Goal: Task Accomplishment & Management: Use online tool/utility

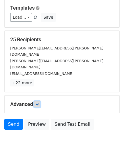
click at [39, 103] on icon at bounding box center [36, 104] width 3 height 3
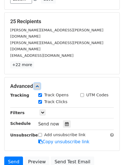
scroll to position [103, 0]
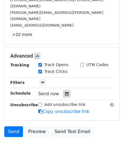
click at [66, 90] on div at bounding box center [67, 93] width 8 height 7
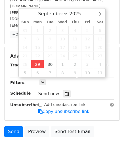
type input "2025-09-29 13:13"
type input "01"
type input "13"
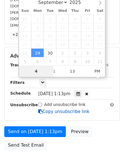
type input "4"
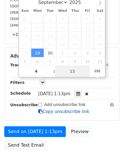
type input "2025-09-29 16:13"
type input "04"
type input "1"
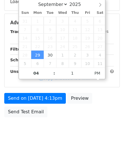
type input "2025-09-29 16:01"
click at [54, 149] on html "New Campaign Daily emails left: 50 Google Sheet: Daily Variables Copy/paste... …" at bounding box center [62, 32] width 124 height 267
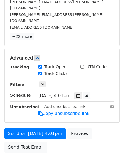
click at [39, 128] on div "Send on Sep 29 at 4:01pm Preview Send Test Email" at bounding box center [62, 141] width 124 height 27
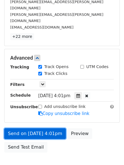
click at [38, 128] on link "Send on Sep 29 at 4:01pm" at bounding box center [34, 133] width 61 height 11
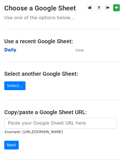
click at [12, 48] on strong "Daily" at bounding box center [10, 50] width 12 height 5
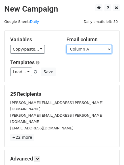
click at [96, 51] on select "Column A Column B Column C Column D Column E Column F" at bounding box center [88, 49] width 45 height 9
select select "Column B"
click at [66, 45] on select "Column A Column B Column C Column D Column E Column F" at bounding box center [88, 49] width 45 height 9
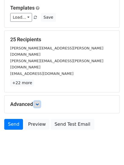
click at [40, 101] on link at bounding box center [37, 104] width 6 height 6
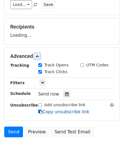
scroll to position [83, 0]
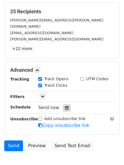
click at [65, 106] on icon at bounding box center [67, 108] width 4 height 4
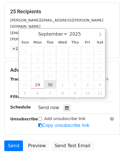
type input "2025-09-30 12:00"
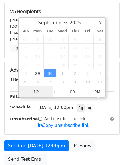
scroll to position [0, 0]
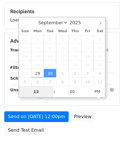
type input "5"
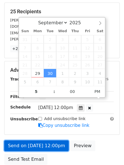
type input "2025-09-30 17:00"
click at [48, 141] on link "Send on Sep 30 at 12:00pm" at bounding box center [36, 146] width 64 height 11
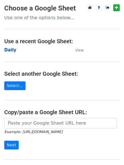
click at [9, 49] on strong "Daily" at bounding box center [10, 50] width 12 height 5
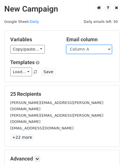
drag, startPoint x: 91, startPoint y: 52, endPoint x: 86, endPoint y: 77, distance: 25.6
click at [86, 77] on div "Variables Copy/paste... {{Column A}} {{Column B}} {{Column C}} {{Column D}} {{C…" at bounding box center [62, 56] width 115 height 51
click at [66, 45] on select "Column A Column B Column C Column D Column E Column F" at bounding box center [88, 49] width 45 height 9
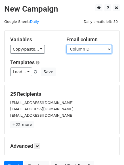
drag, startPoint x: 87, startPoint y: 51, endPoint x: 85, endPoint y: 73, distance: 22.7
click at [85, 73] on div "Variables Copy/paste... {{Column A}} {{Column B}} {{Column C}} {{Column D}} {{C…" at bounding box center [62, 56] width 115 height 51
select select "Column C"
click at [66, 45] on select "Column A Column B Column C Column D Column E Column F" at bounding box center [88, 49] width 45 height 9
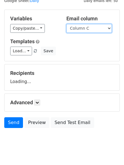
scroll to position [32, 0]
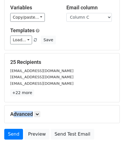
drag, startPoint x: 38, startPoint y: 95, endPoint x: 42, endPoint y: 115, distance: 19.7
click at [43, 114] on form "Variables Copy/paste... {{Column A}} {{Column B}} {{Column C}} {{Column D}} {{C…" at bounding box center [61, 71] width 115 height 144
click at [38, 115] on icon at bounding box center [36, 114] width 3 height 3
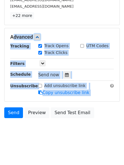
scroll to position [110, 0]
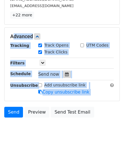
click at [63, 74] on div at bounding box center [67, 74] width 8 height 7
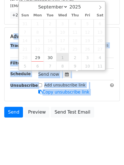
type input "2025-10-01 12:00"
select select "9"
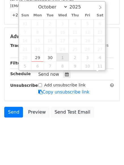
scroll to position [0, 0]
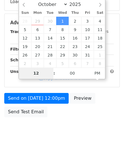
type input "6"
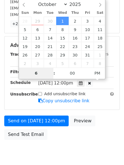
scroll to position [110, 0]
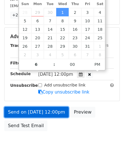
type input "2025-10-01 18:00"
click at [42, 116] on link "Send on Oct 1 at 12:00pm" at bounding box center [36, 112] width 64 height 11
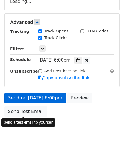
scroll to position [101, 0]
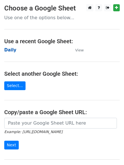
click at [10, 50] on strong "Daily" at bounding box center [10, 50] width 12 height 5
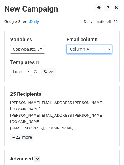
click at [98, 51] on select "Column A Column B Column C Column D Column E Column F" at bounding box center [88, 49] width 45 height 9
click at [66, 45] on select "Column A Column B Column C Column D Column E Column F" at bounding box center [88, 49] width 45 height 9
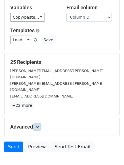
click at [40, 124] on link at bounding box center [37, 127] width 6 height 6
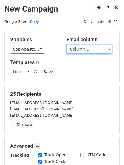
click at [85, 50] on select "Column A Column B Column C Column D Column E Column F" at bounding box center [88, 49] width 45 height 9
select select "Column E"
click at [66, 45] on select "Column A Column B Column C Column D Column E Column F" at bounding box center [88, 49] width 45 height 9
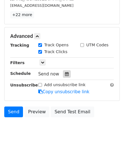
scroll to position [87, 0]
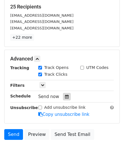
click at [66, 93] on div at bounding box center [67, 96] width 8 height 7
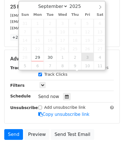
type input "2025-10-03 12:00"
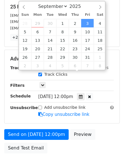
select select "9"
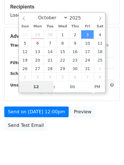
type input "8"
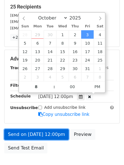
type input "2025-10-03 20:00"
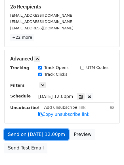
click at [37, 134] on link "Send on Oct 3 at 12:00pm" at bounding box center [36, 134] width 64 height 11
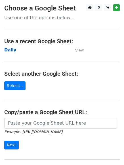
click at [9, 49] on strong "Daily" at bounding box center [10, 50] width 12 height 5
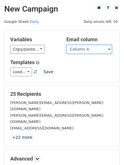
drag, startPoint x: 0, startPoint y: 0, endPoint x: 101, endPoint y: 51, distance: 113.4
click at [101, 51] on select "Column A Column B Column C Column D Column E Column F" at bounding box center [88, 49] width 45 height 9
select select "Column F"
click at [66, 45] on select "Column A Column B Column C Column D Column E Column F" at bounding box center [88, 49] width 45 height 9
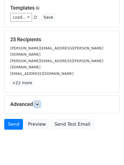
click at [40, 101] on link at bounding box center [37, 104] width 6 height 6
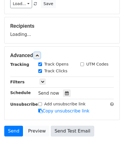
scroll to position [85, 0]
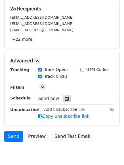
click at [65, 100] on icon at bounding box center [67, 99] width 4 height 4
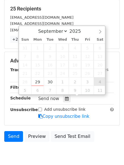
type input "[DATE] 12:00"
select select "9"
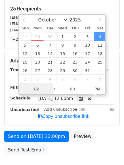
scroll to position [0, 0]
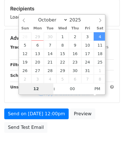
type input "9"
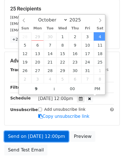
type input "[DATE] 21:00"
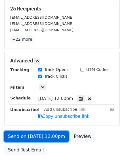
click at [53, 136] on link "Send on [DATE] 12:00pm" at bounding box center [36, 136] width 64 height 11
